Goal: Find specific page/section: Find specific page/section

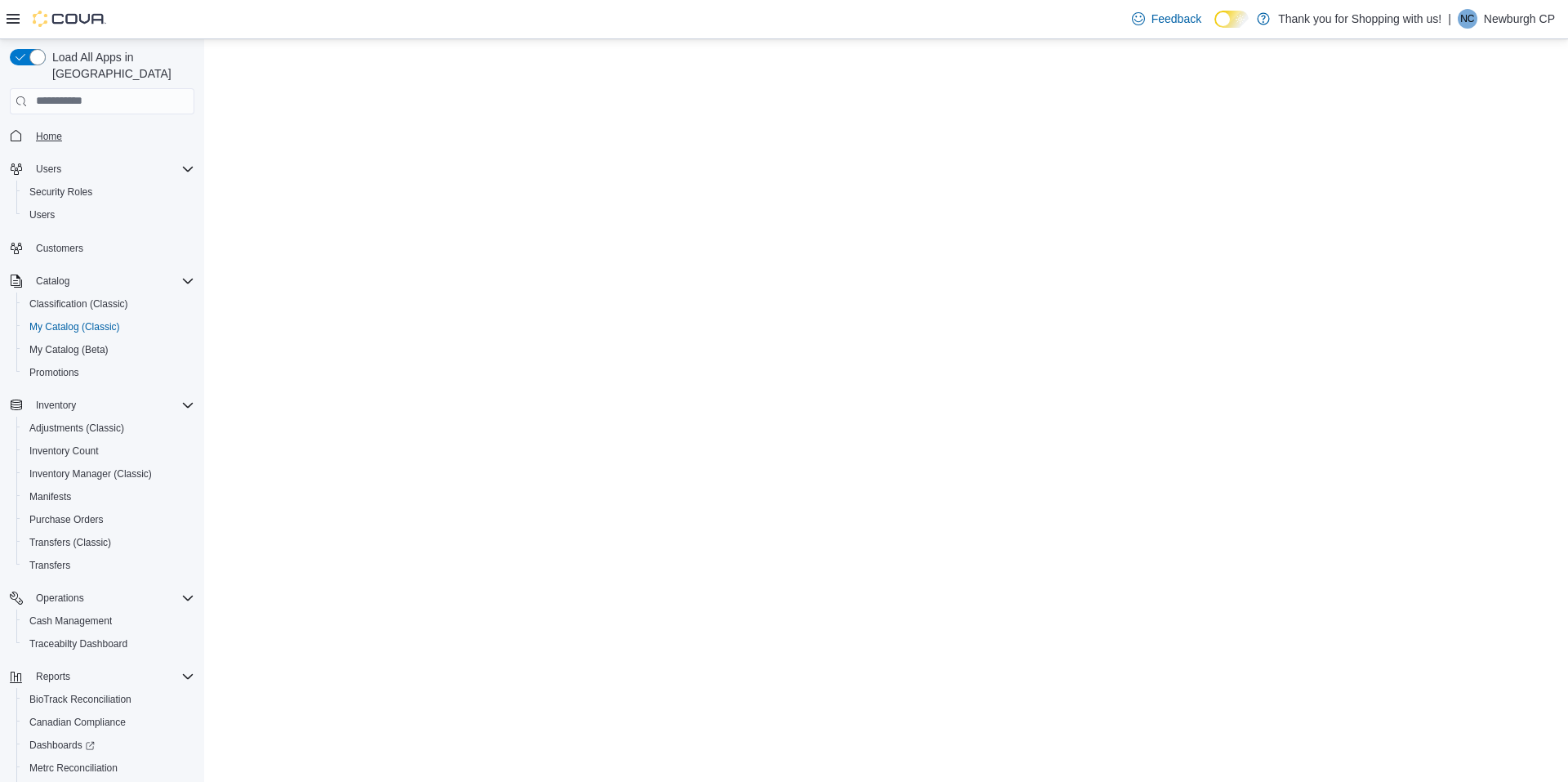
select select "**********"
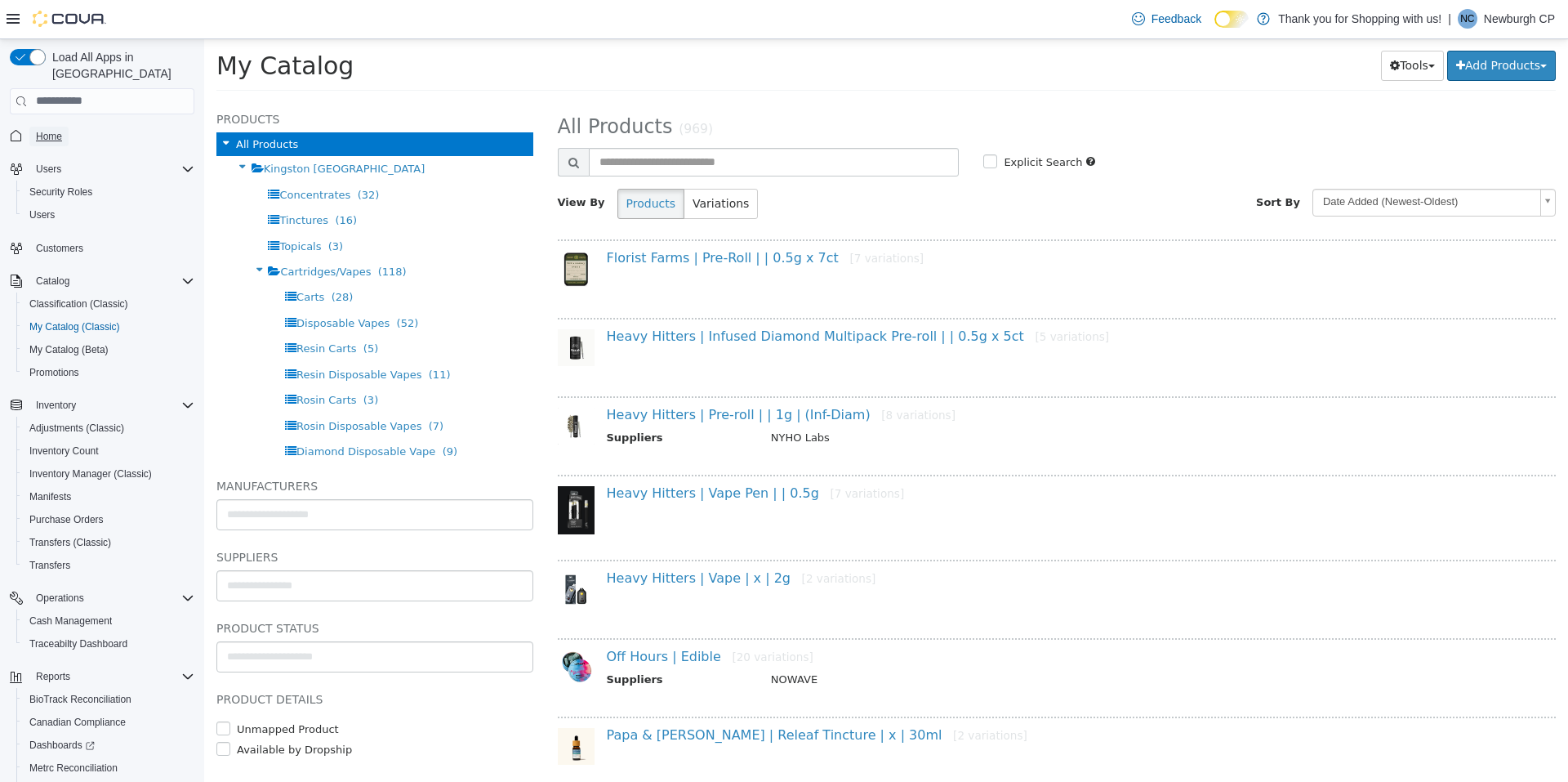
click at [41, 130] on span "Home" at bounding box center [49, 136] width 27 height 13
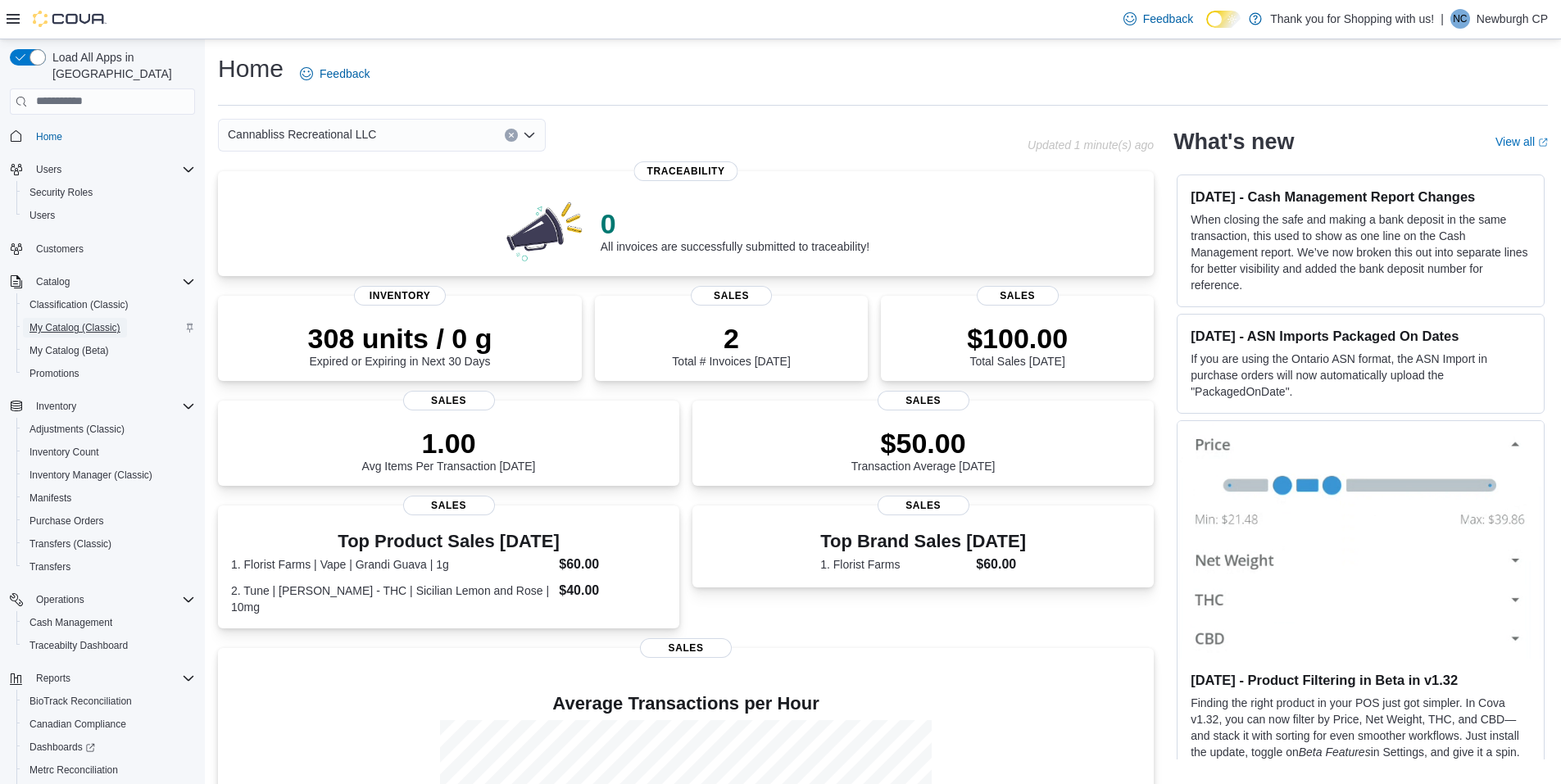
click at [66, 321] on span "My Catalog (Classic)" at bounding box center [74, 327] width 91 height 13
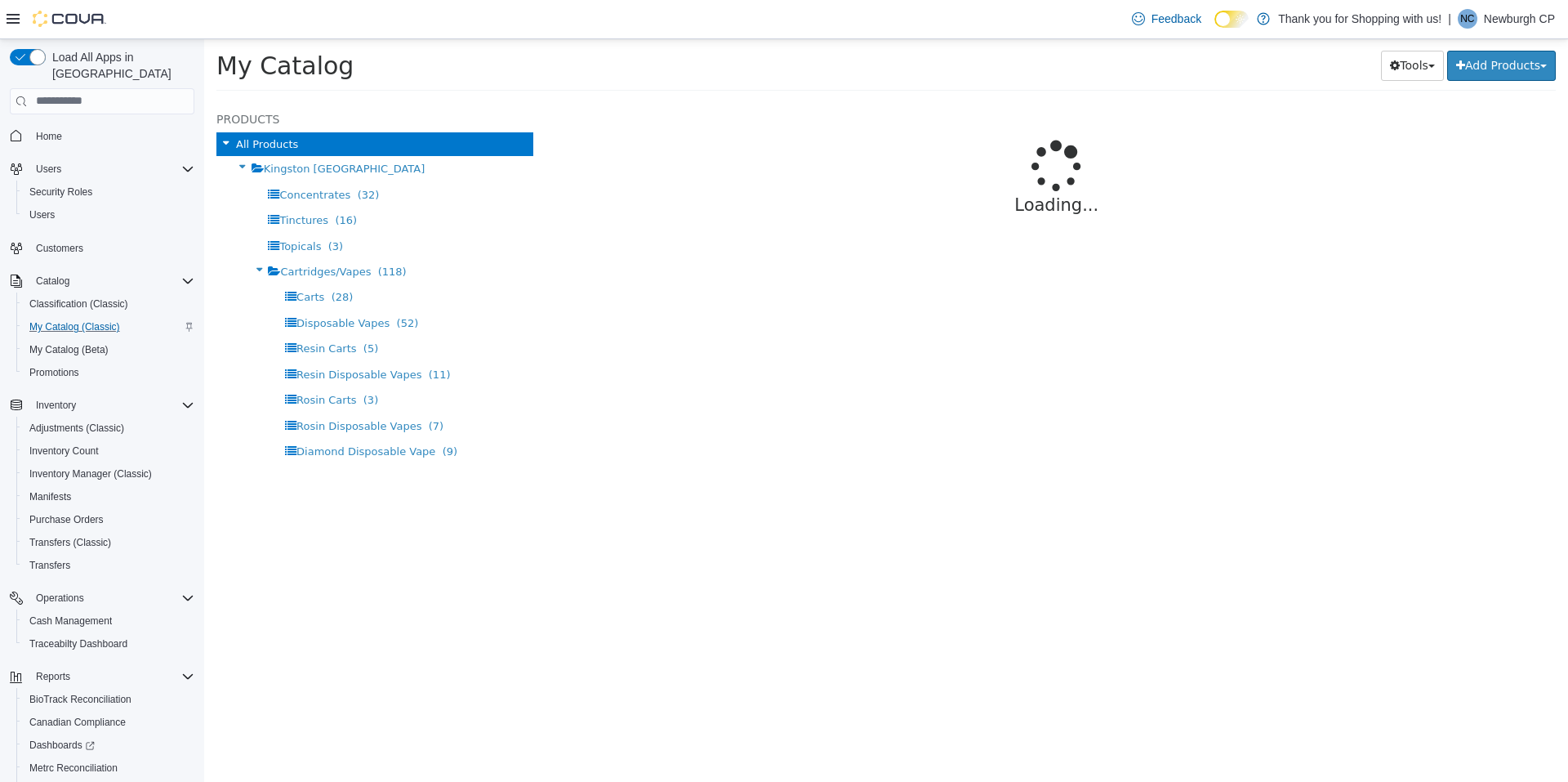
select select "**********"
